Goal: Find specific page/section: Find specific page/section

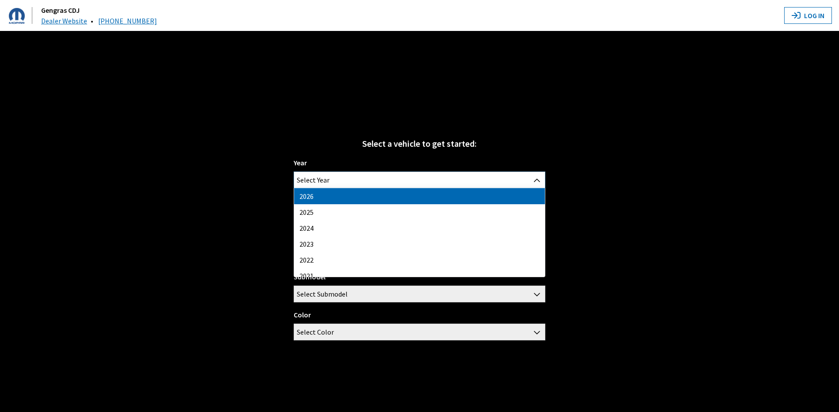
click at [375, 184] on span "Select Year" at bounding box center [419, 180] width 250 height 16
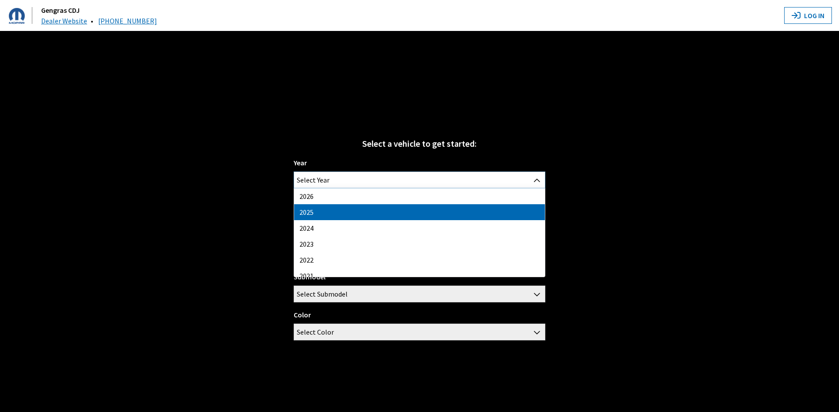
select select "43"
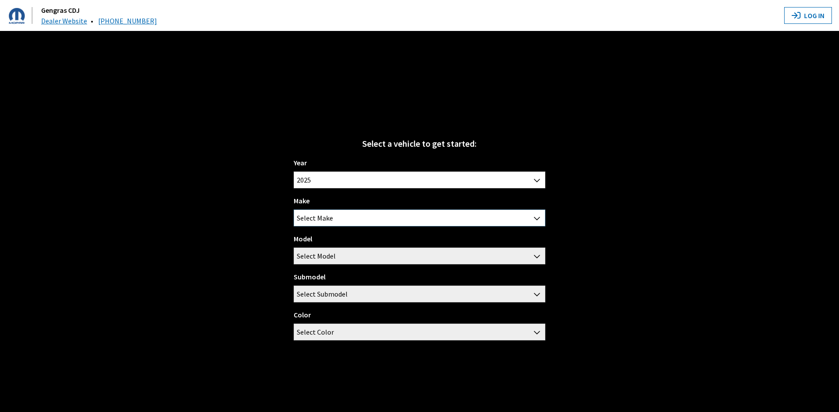
click at [350, 219] on span "Select Make" at bounding box center [419, 218] width 250 height 16
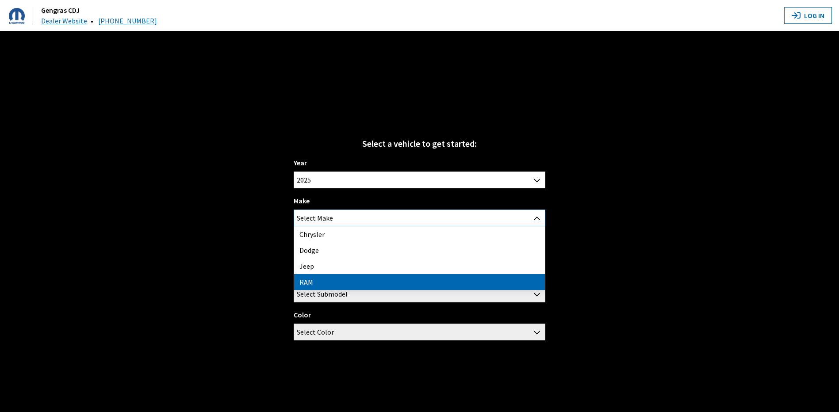
select select "34"
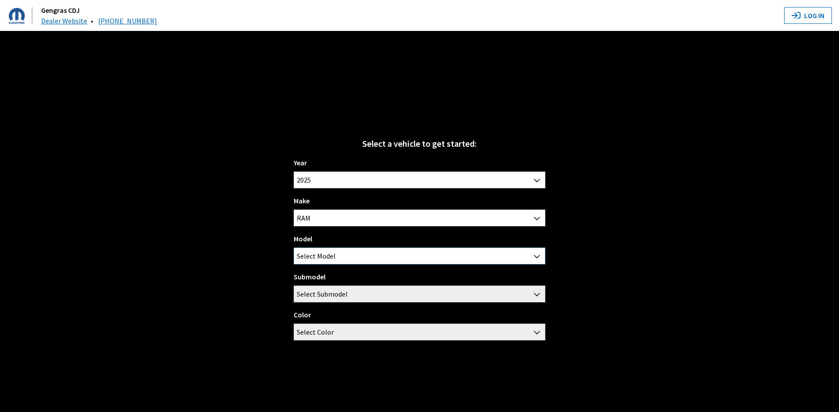
click at [340, 258] on span "Select Model" at bounding box center [419, 256] width 250 height 16
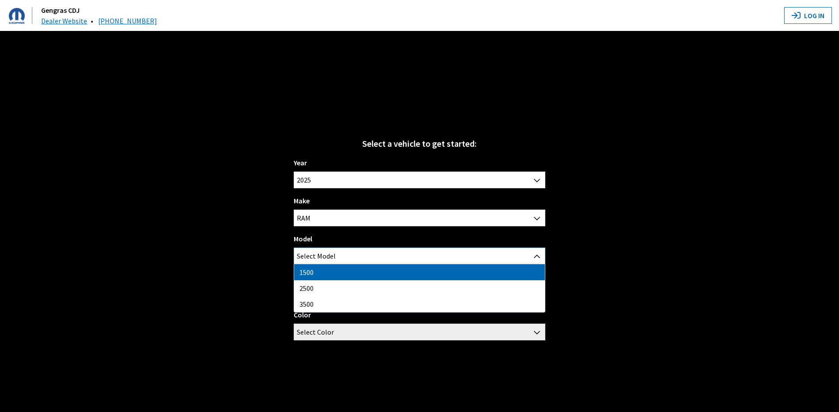
select select "1113"
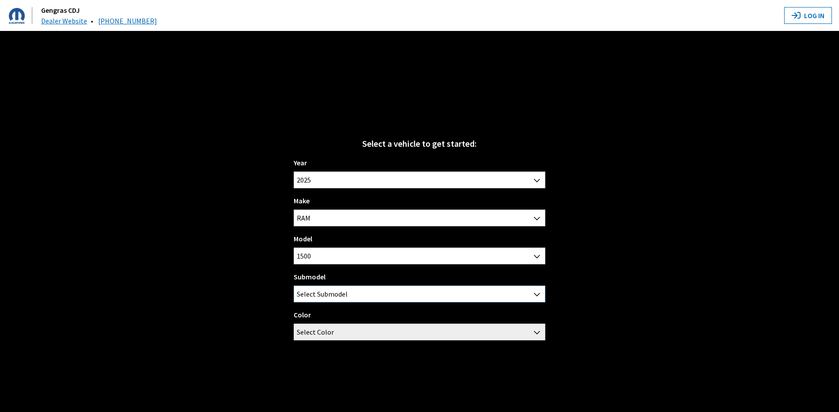
click at [327, 297] on span "Select Submodel" at bounding box center [322, 294] width 51 height 16
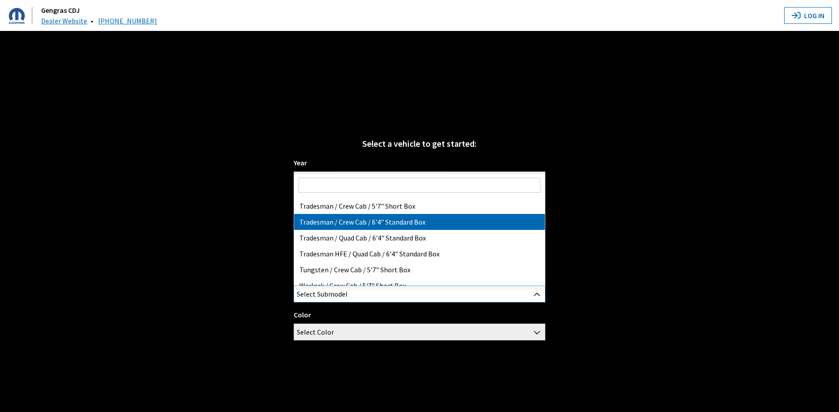
scroll to position [177, 0]
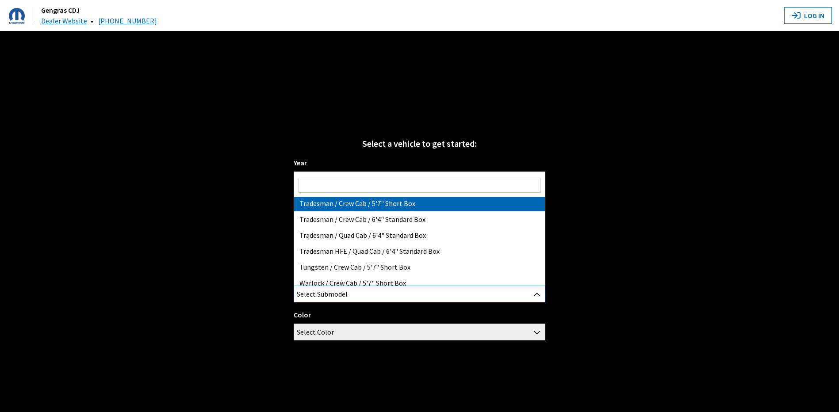
select select "3020"
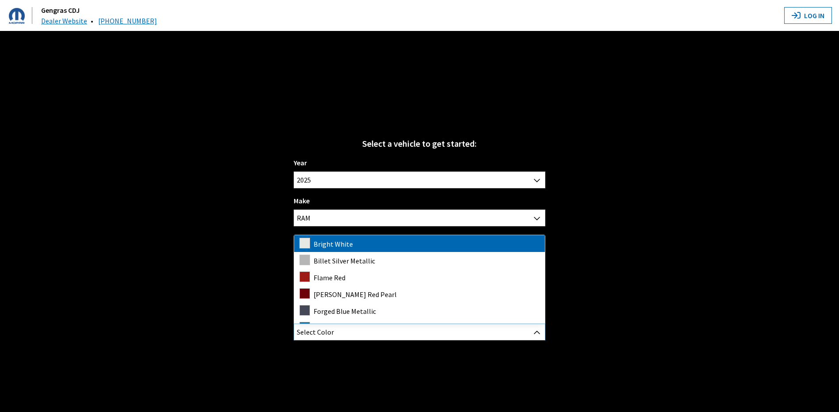
click at [366, 329] on span "Select Color" at bounding box center [419, 332] width 250 height 16
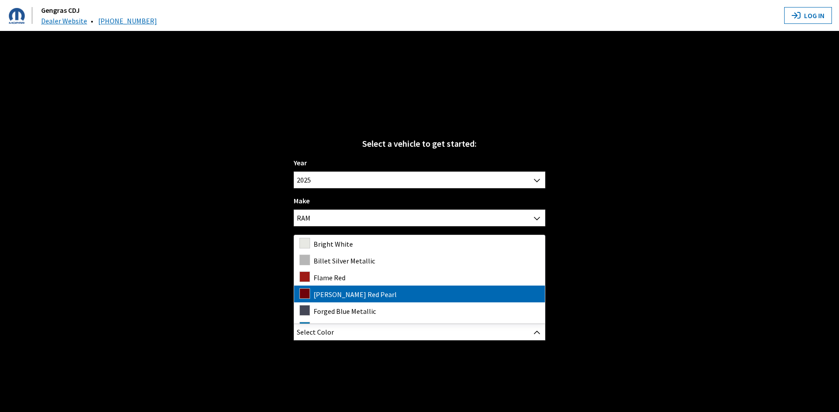
drag, startPoint x: 332, startPoint y: 296, endPoint x: 324, endPoint y: 282, distance: 15.3
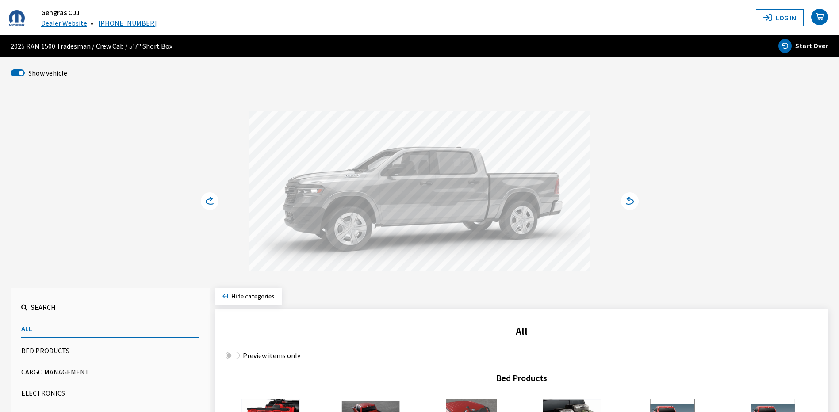
click at [791, 44] on icon "button" at bounding box center [785, 46] width 13 height 14
select select
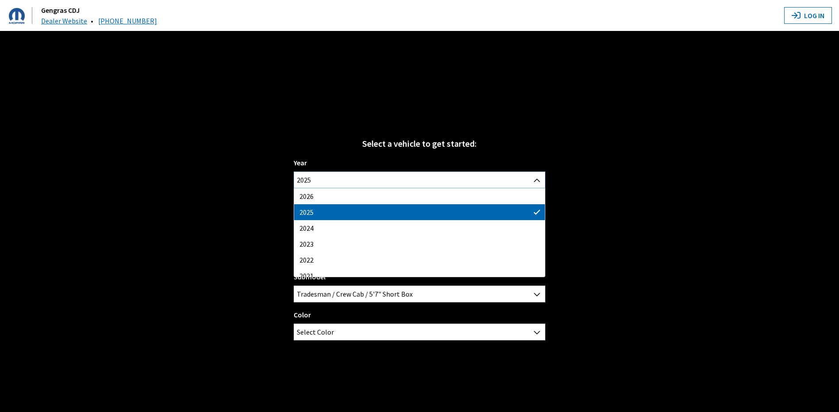
click at [375, 182] on span "2025" at bounding box center [419, 180] width 250 height 16
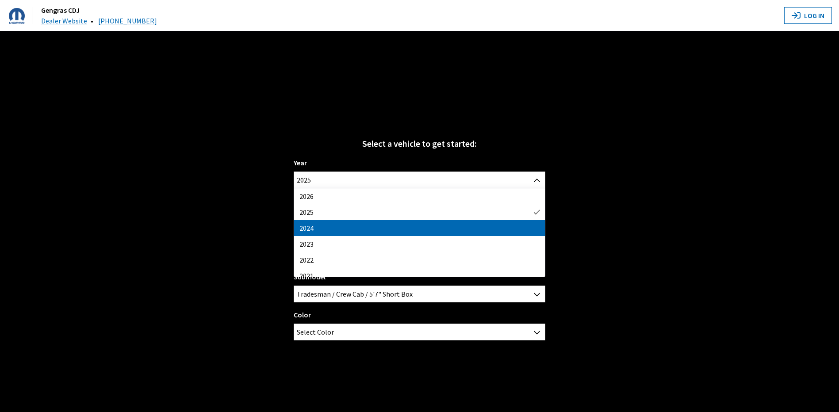
drag, startPoint x: 339, startPoint y: 228, endPoint x: 342, endPoint y: 217, distance: 10.9
select select "42"
select select "1113"
select select "3020"
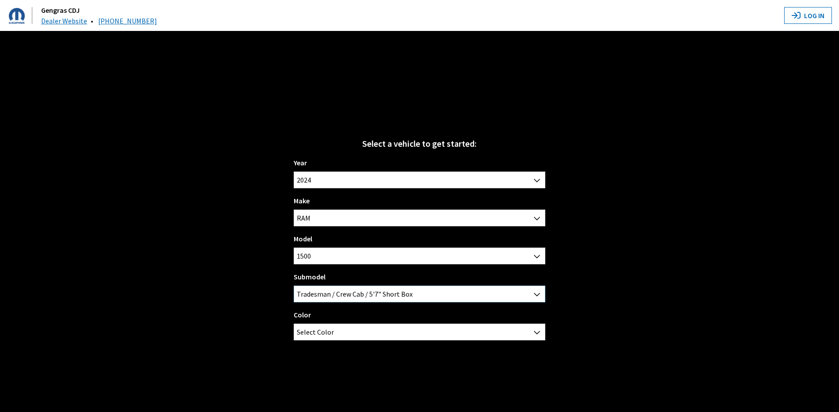
click at [331, 294] on span "Tradesman / Crew Cab / 5'7" Short Box" at bounding box center [419, 294] width 250 height 16
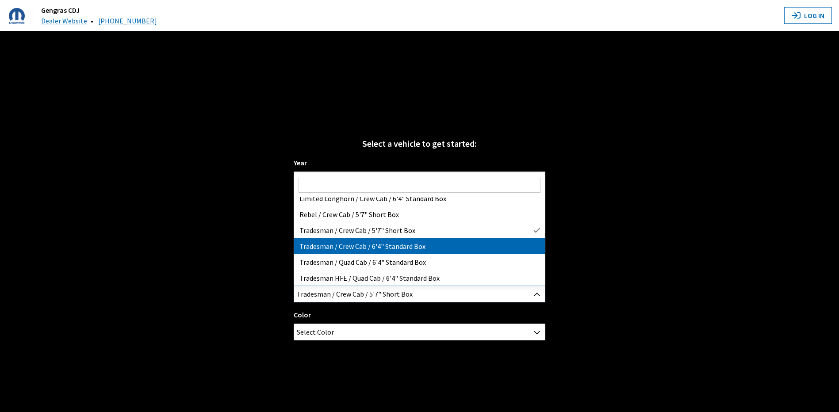
scroll to position [135, 0]
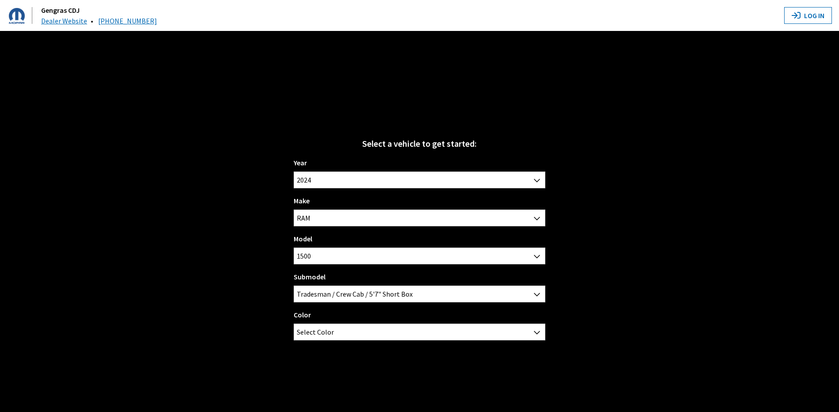
click at [362, 318] on div "Color Bright White Billet Silver Metallic Flame Red [PERSON_NAME] Red Pearl Gra…" at bounding box center [419, 325] width 251 height 31
click at [360, 329] on span "Select Color" at bounding box center [419, 332] width 250 height 16
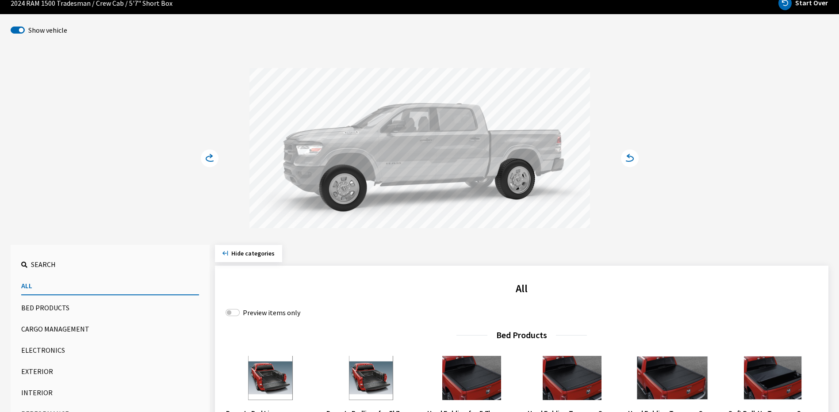
scroll to position [0, 0]
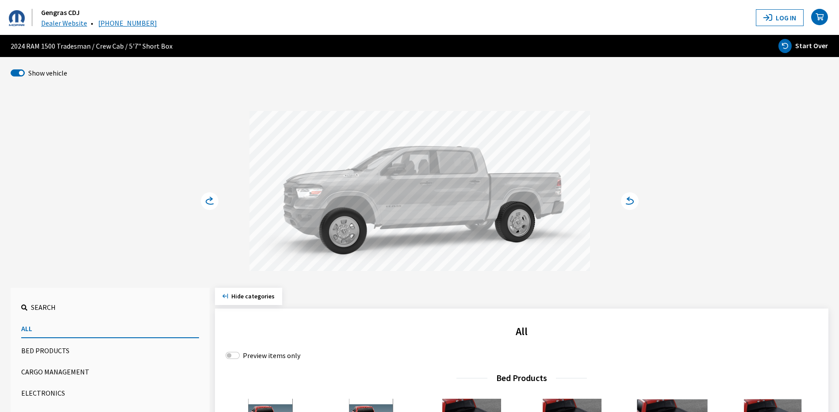
click at [799, 42] on span "Start Over" at bounding box center [812, 45] width 33 height 9
select select
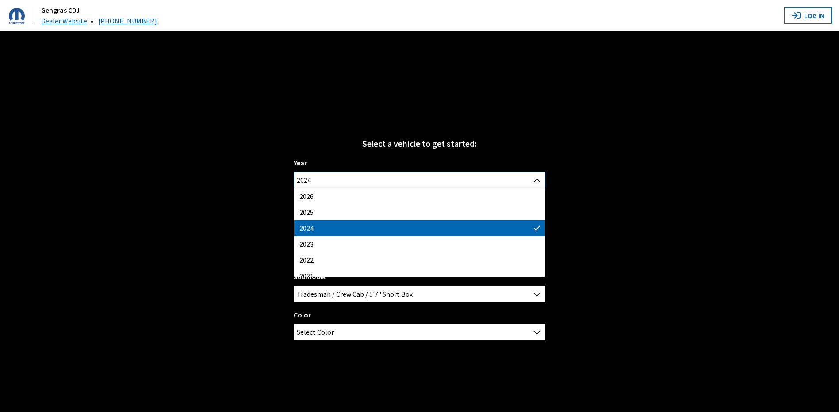
click at [377, 176] on span "2024" at bounding box center [419, 180] width 250 height 16
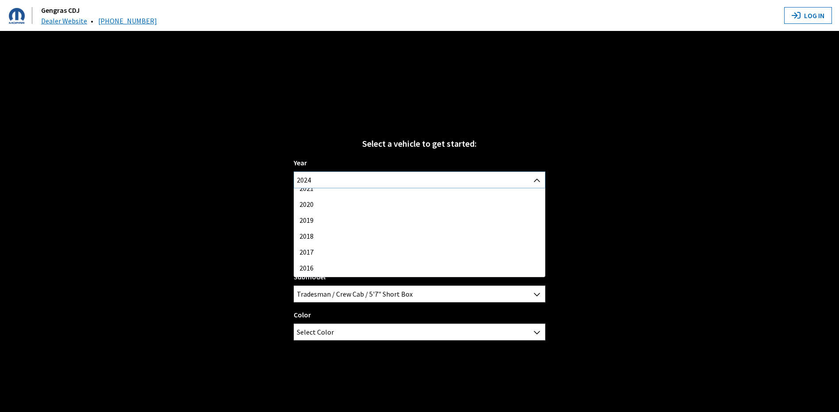
scroll to position [88, 0]
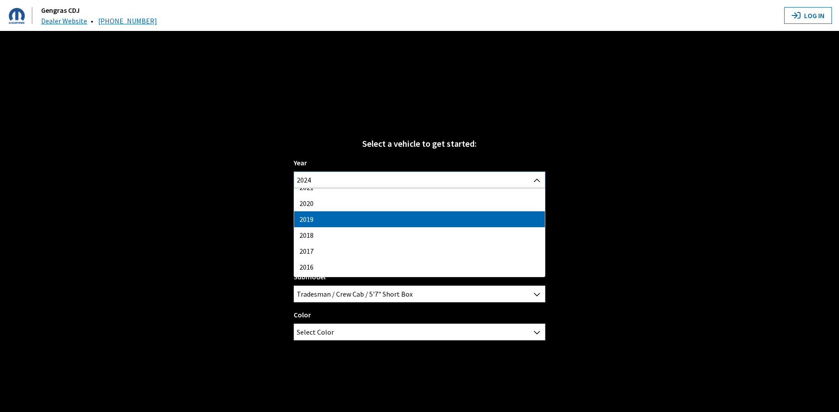
select select "37"
select select
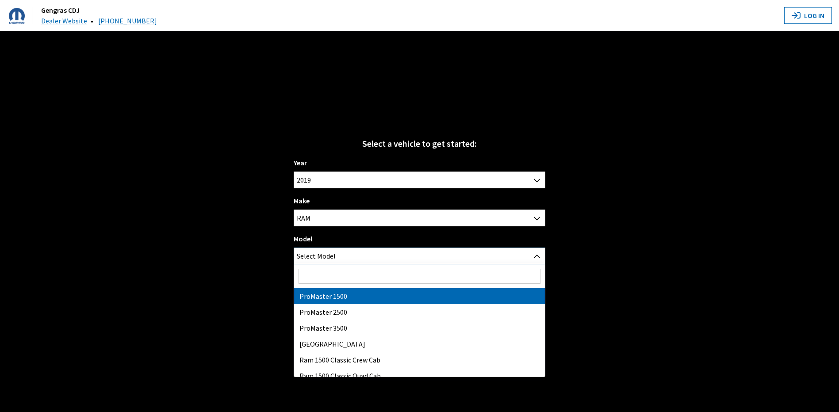
click at [396, 254] on span "Select Model" at bounding box center [419, 256] width 250 height 16
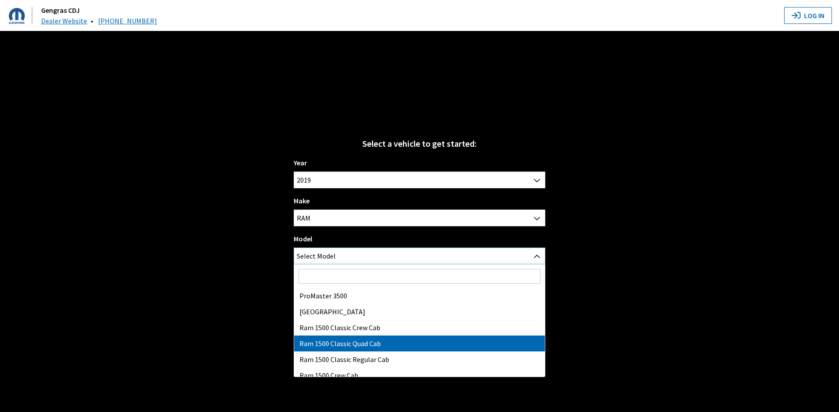
scroll to position [44, 0]
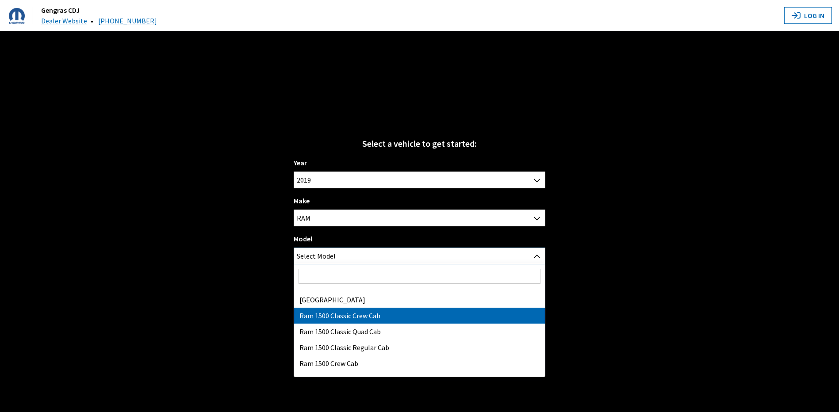
select select "1042"
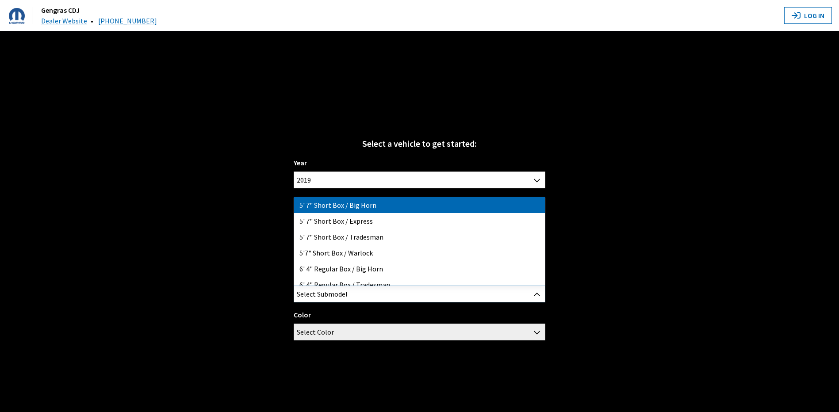
click at [340, 294] on span "Select Submodel" at bounding box center [322, 294] width 51 height 16
select select "1144"
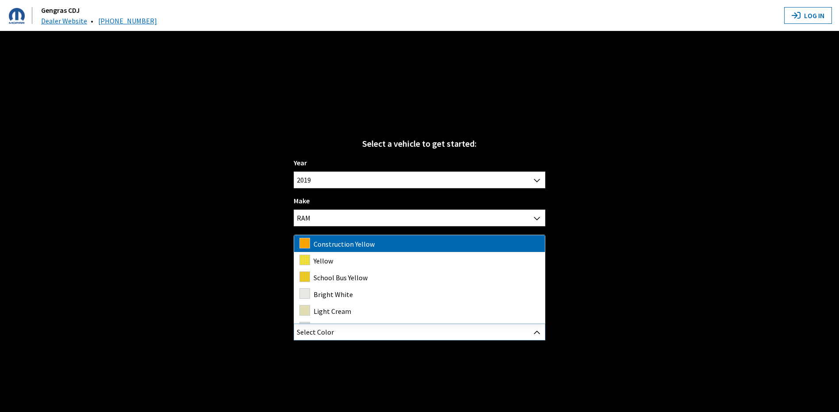
click at [378, 329] on span "Select Color" at bounding box center [419, 332] width 250 height 16
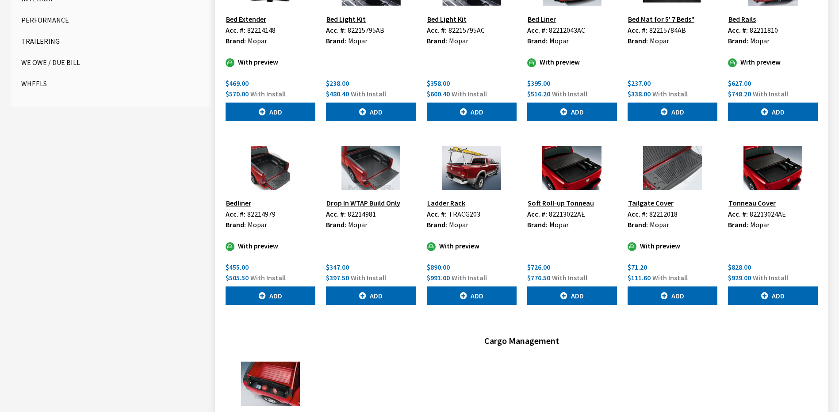
scroll to position [442, 0]
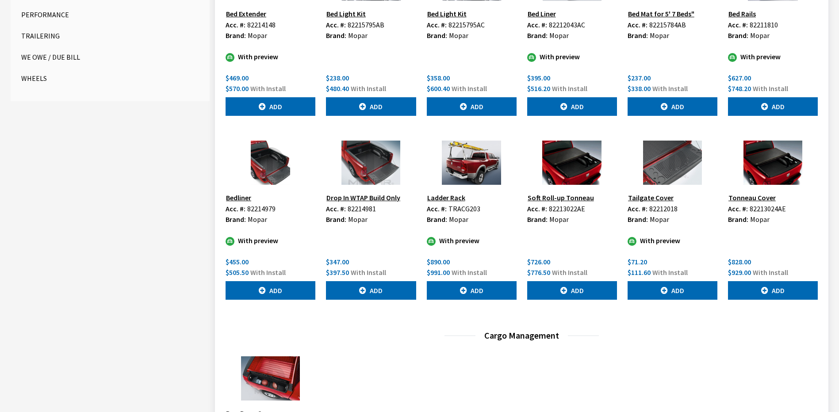
click at [574, 197] on button "Soft Roll-up Tonneau" at bounding box center [560, 198] width 67 height 12
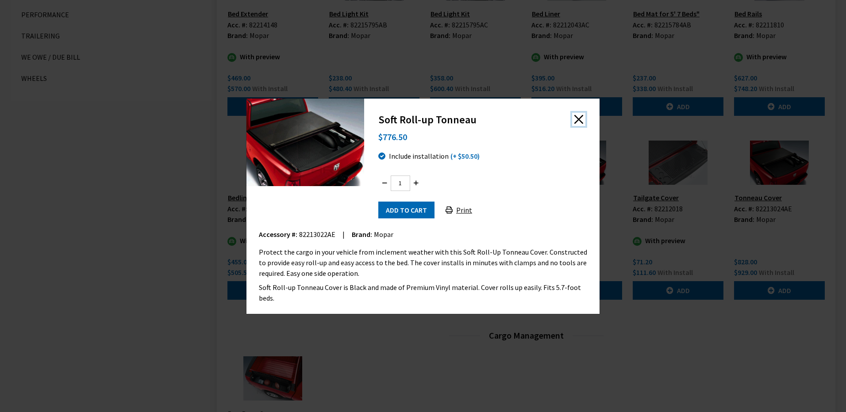
click at [580, 116] on button "Close" at bounding box center [578, 119] width 13 height 13
